Goal: Task Accomplishment & Management: Complete application form

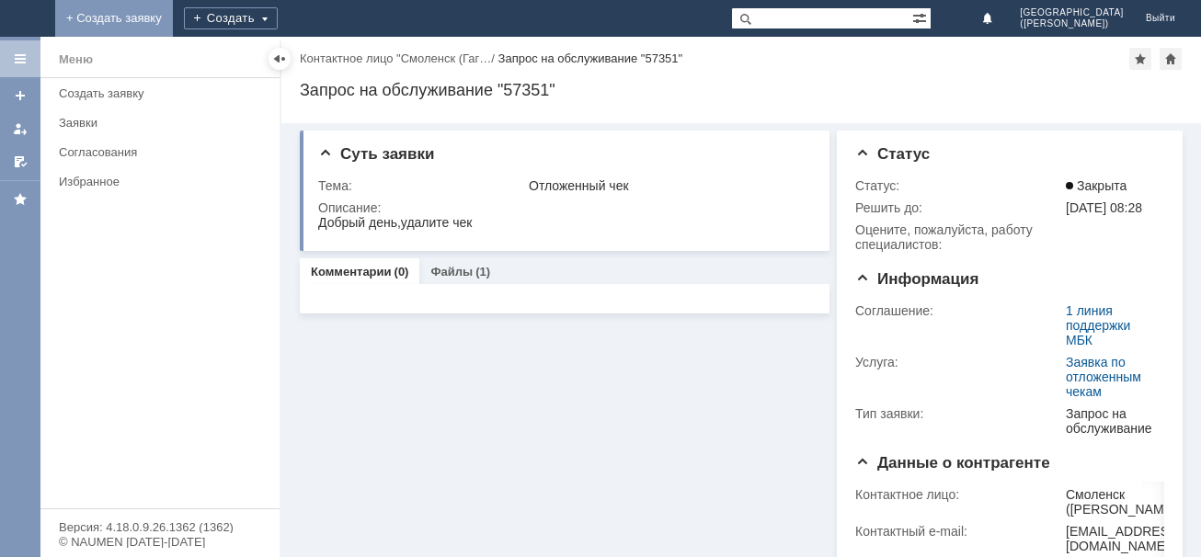
click at [173, 19] on link "+ Создать заявку" at bounding box center [114, 18] width 118 height 37
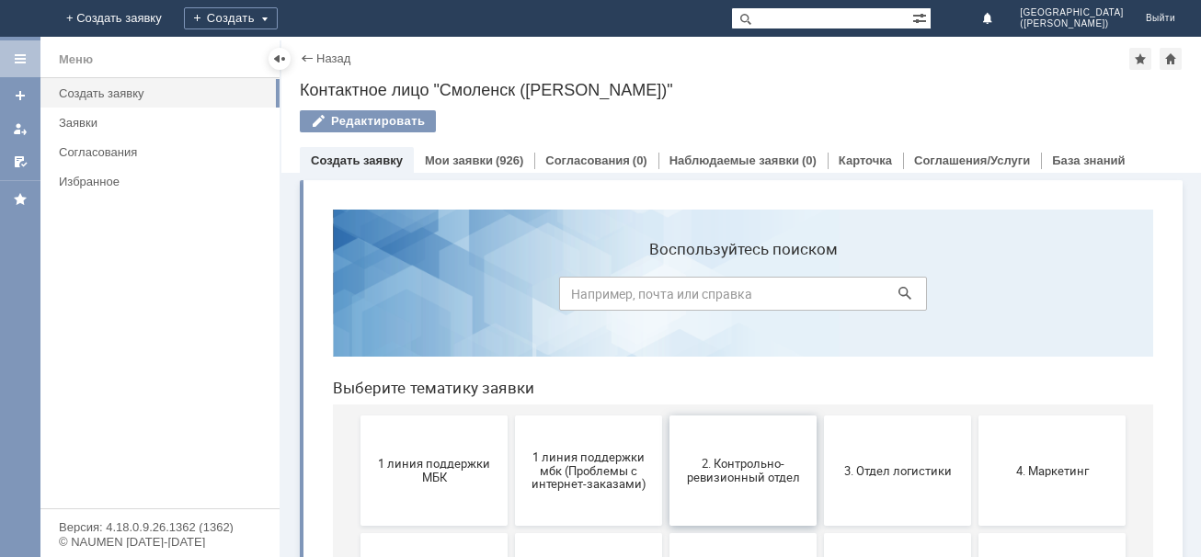
click at [734, 471] on span "2. Контрольно-ревизионный отдел" at bounding box center [743, 471] width 136 height 28
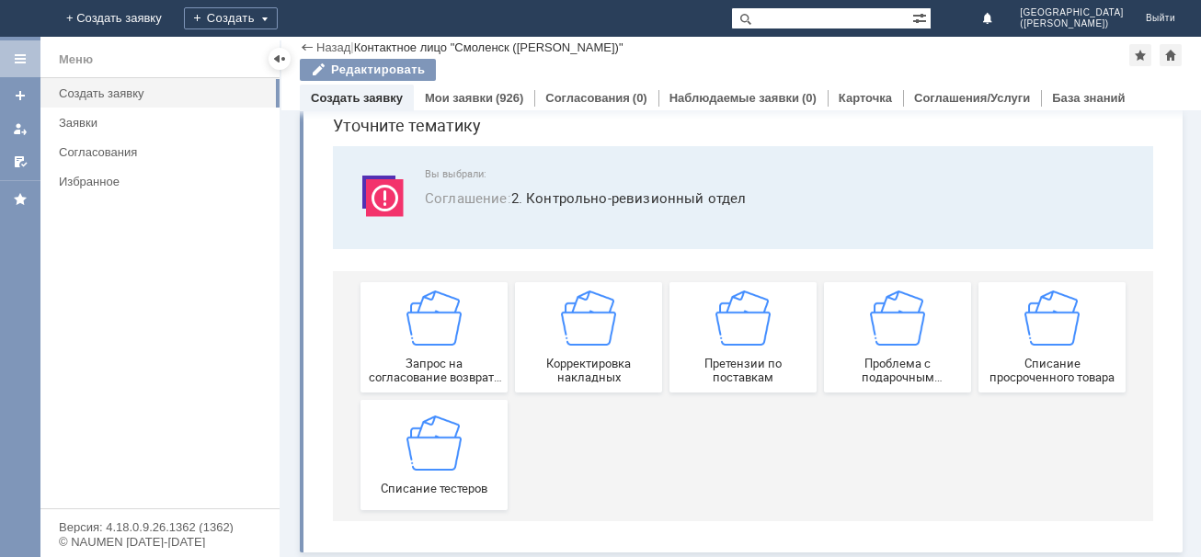
scroll to position [77, 0]
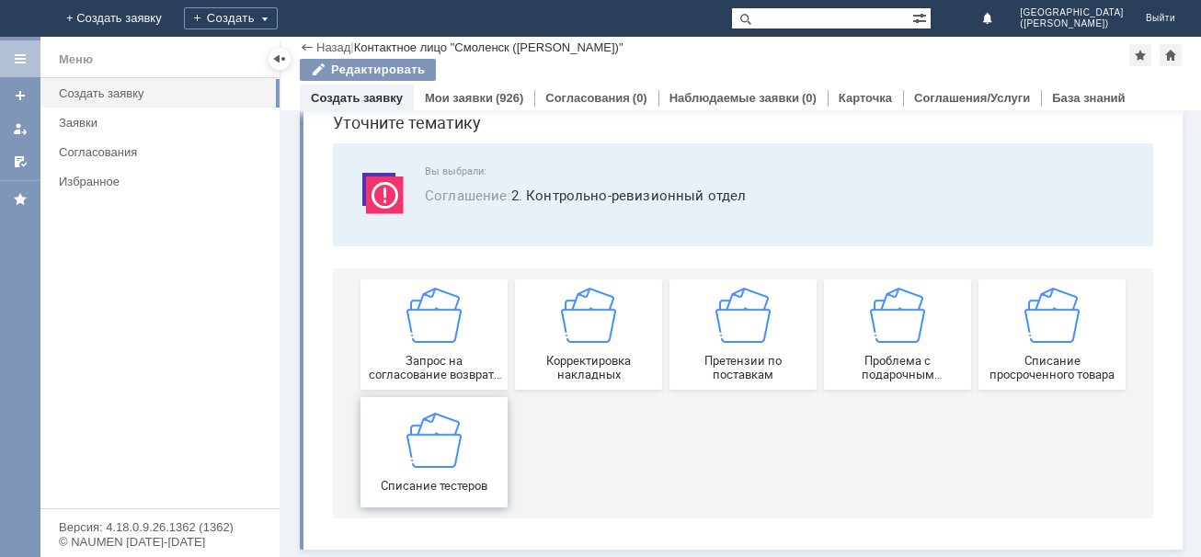
click at [447, 453] on img at bounding box center [433, 439] width 55 height 55
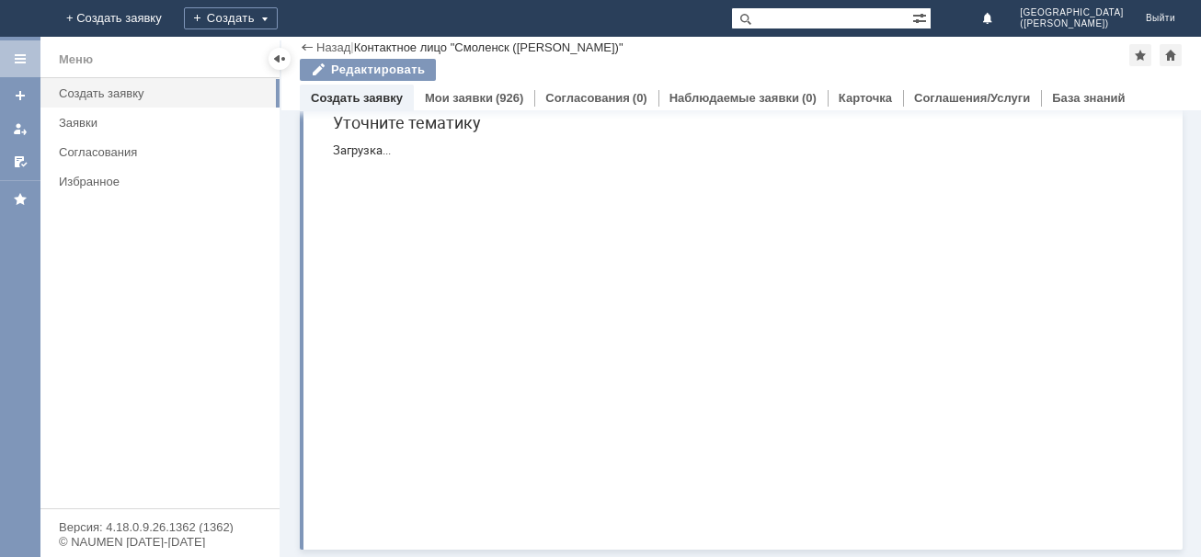
scroll to position [0, 0]
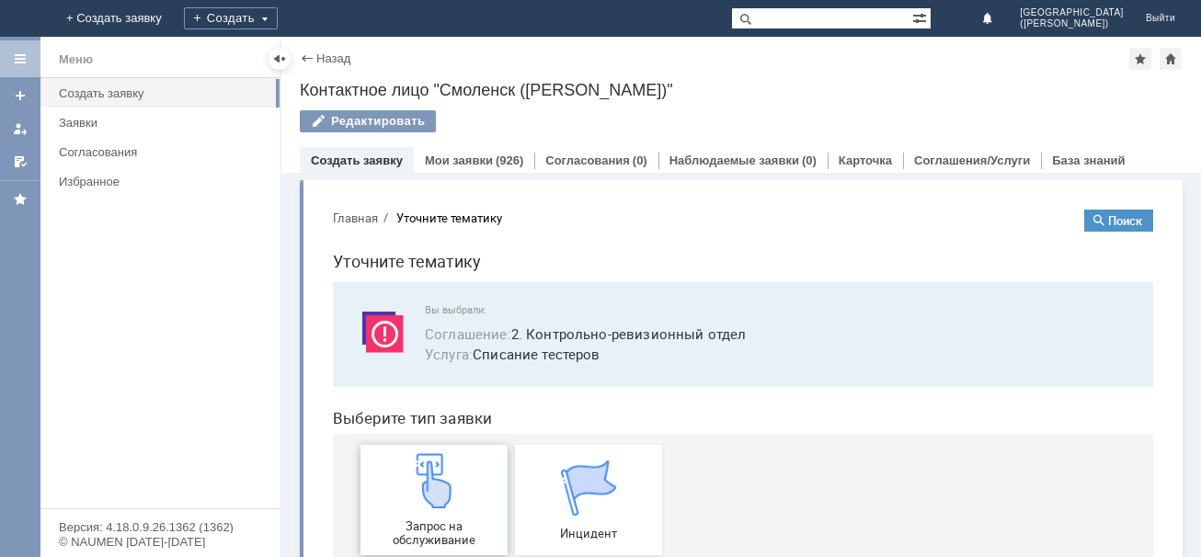
click at [432, 490] on img at bounding box center [433, 480] width 55 height 55
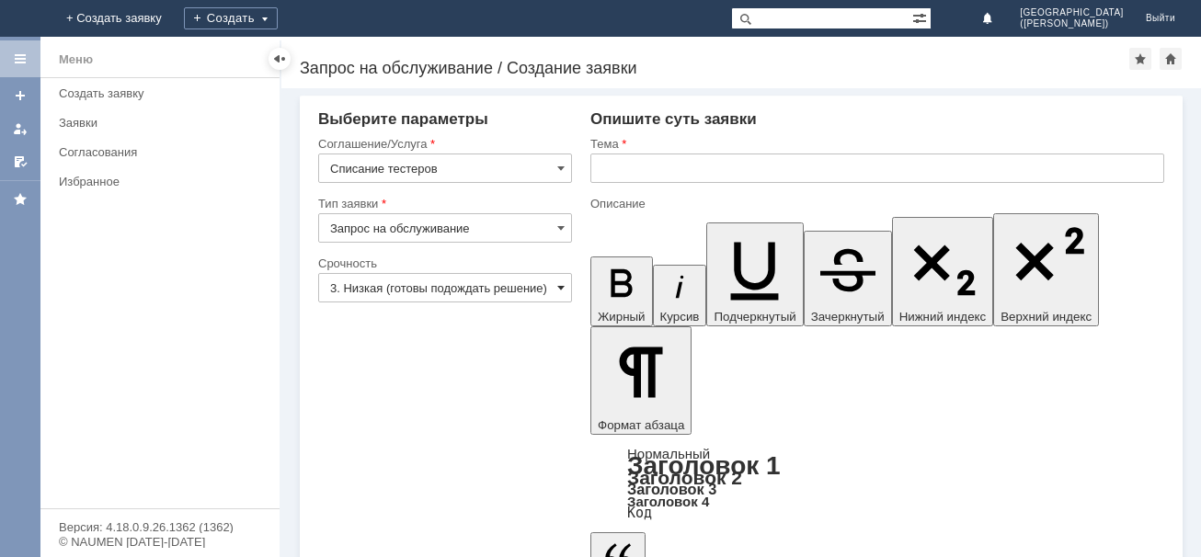
click at [562, 287] on span at bounding box center [560, 287] width 7 height 15
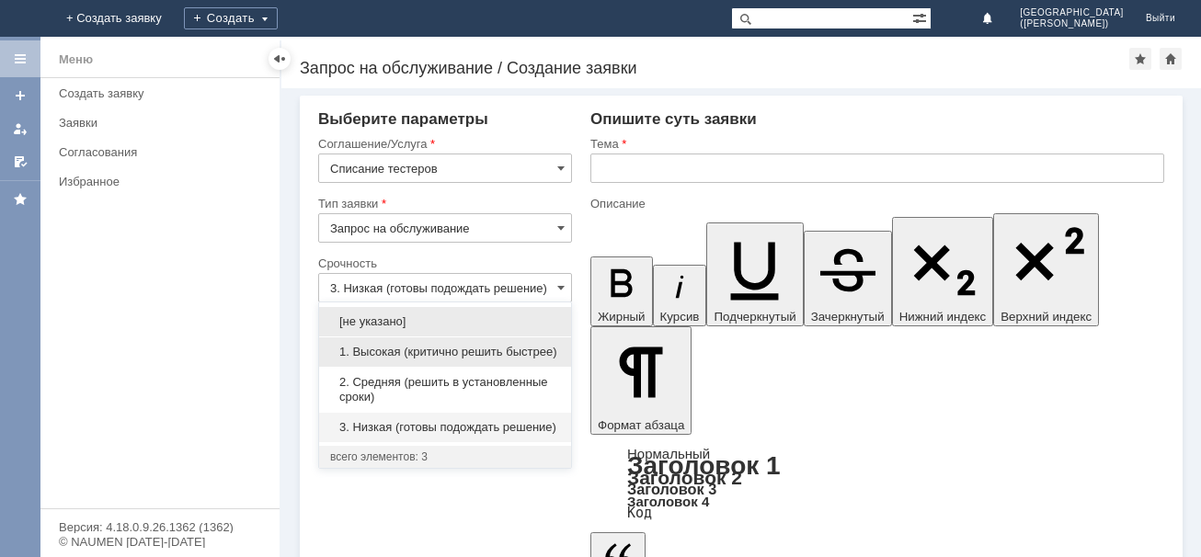
click at [472, 348] on span "1. Высокая (критично решить быстрее)" at bounding box center [445, 352] width 230 height 15
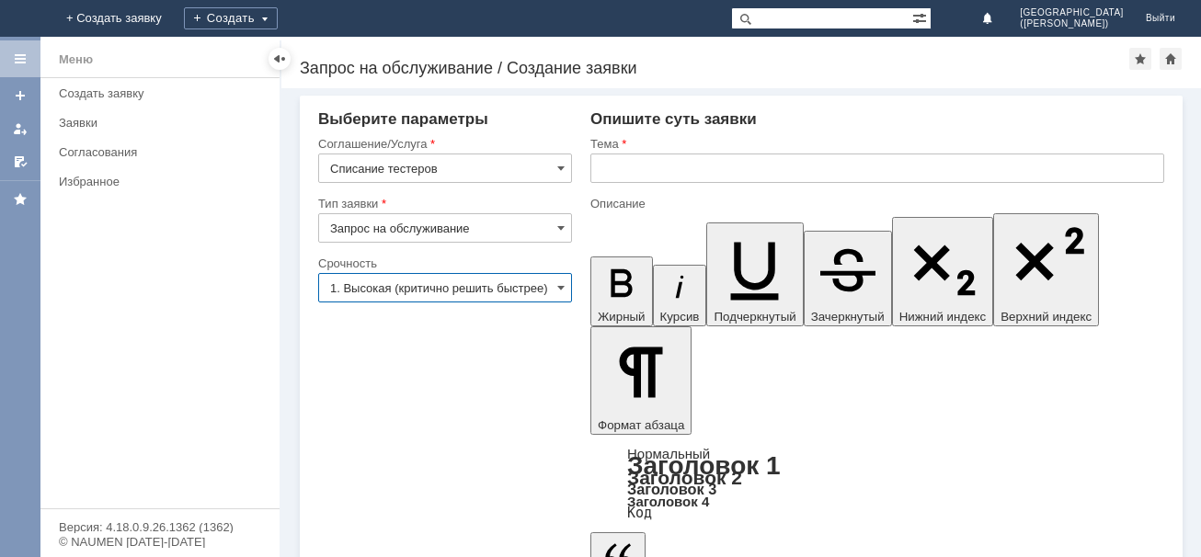
scroll to position [0, 1]
type input "1. Высокая (критично решить быстрее)"
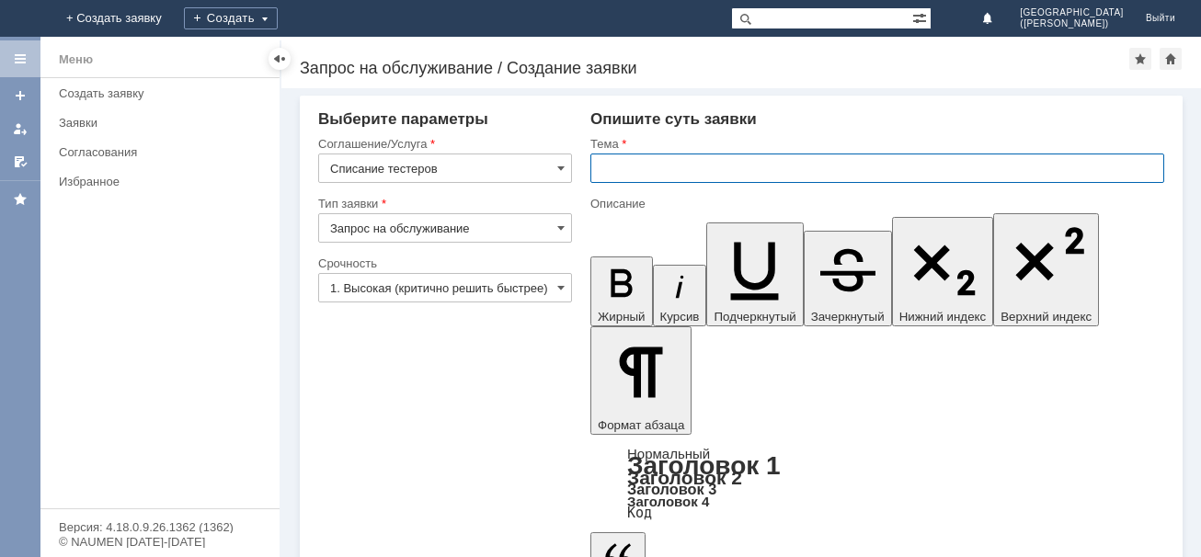
scroll to position [0, 0]
click at [651, 177] on input "text" at bounding box center [877, 168] width 574 height 29
type input "тестеры"
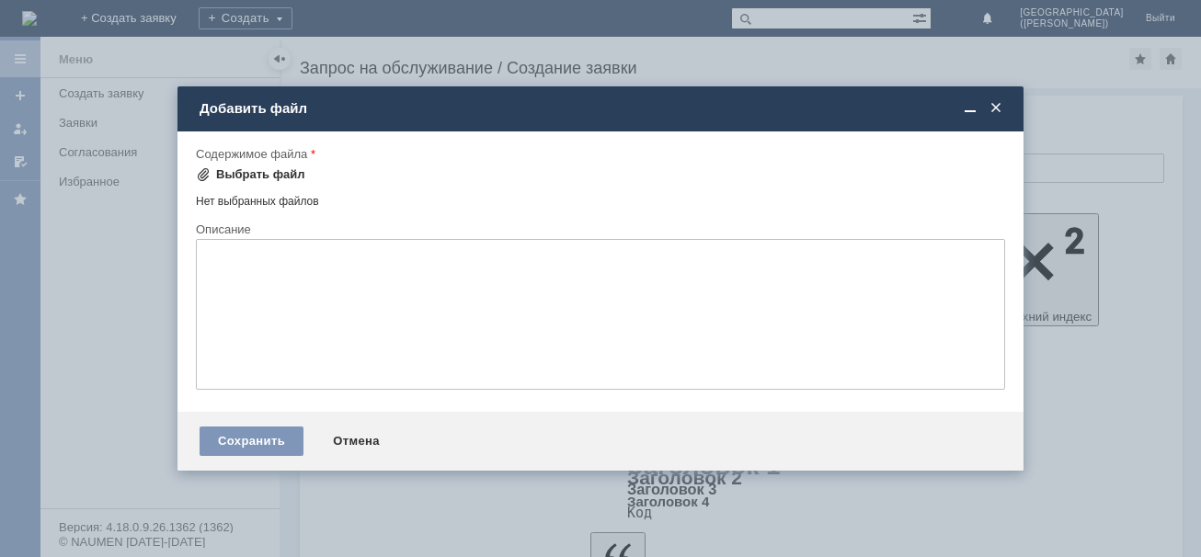
click at [207, 170] on span at bounding box center [203, 174] width 15 height 15
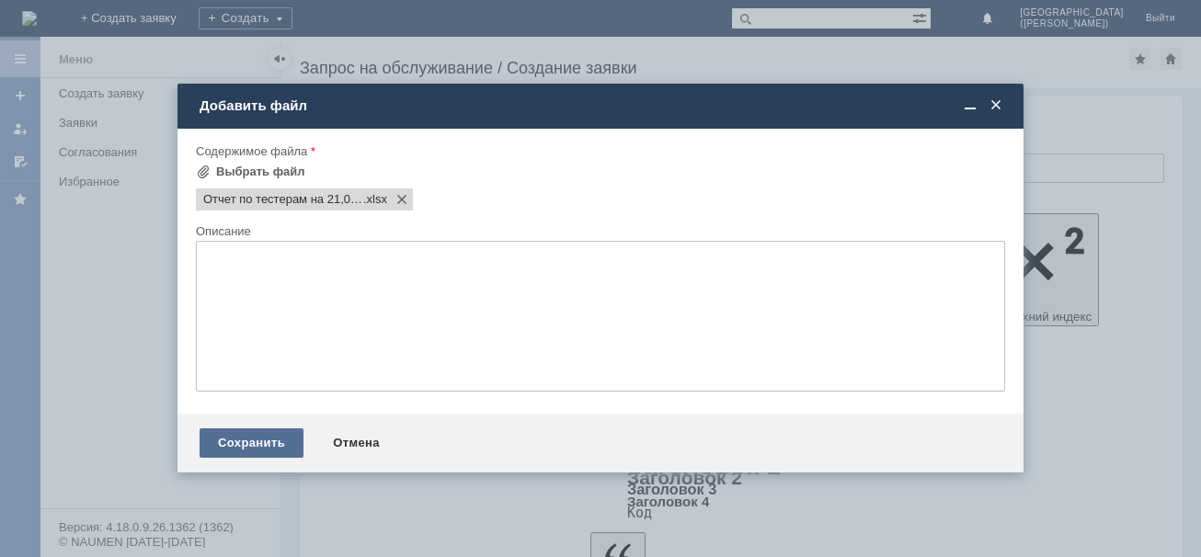
click at [246, 442] on div "Сохранить" at bounding box center [252, 442] width 104 height 29
